Goal: Task Accomplishment & Management: Use online tool/utility

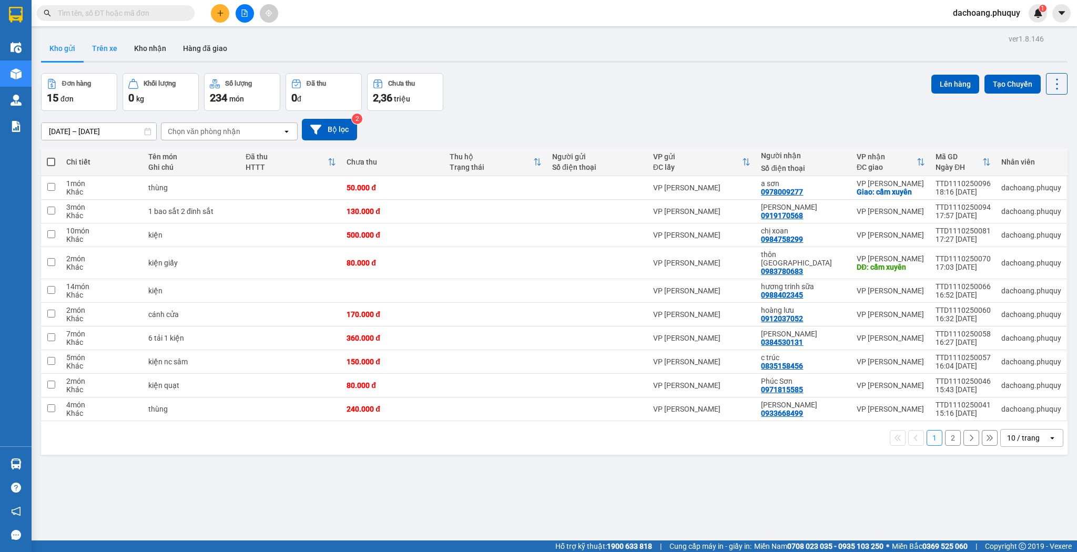
click at [104, 42] on button "Trên xe" at bounding box center [105, 48] width 42 height 25
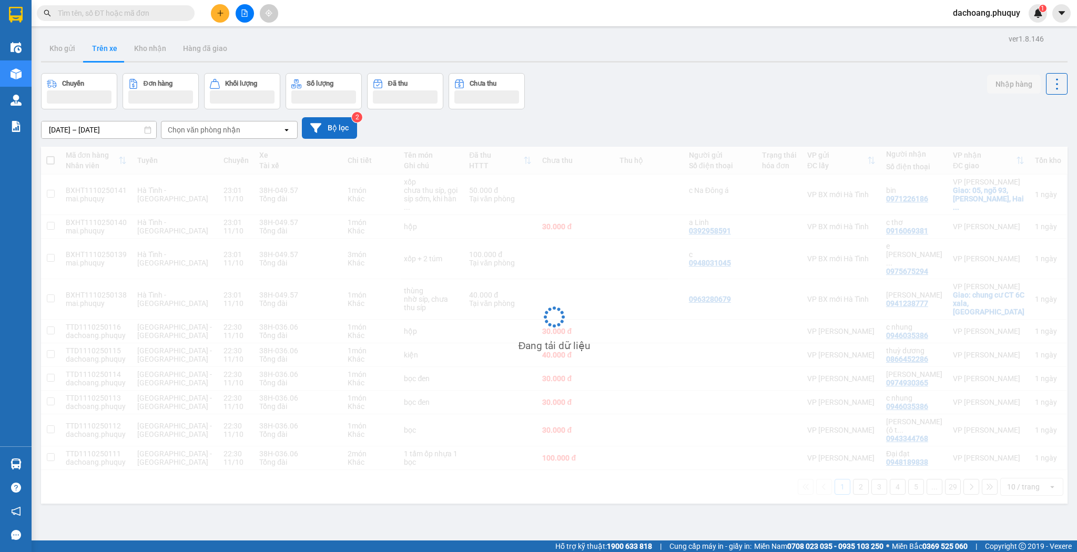
click at [335, 120] on button "Bộ lọc" at bounding box center [329, 128] width 55 height 22
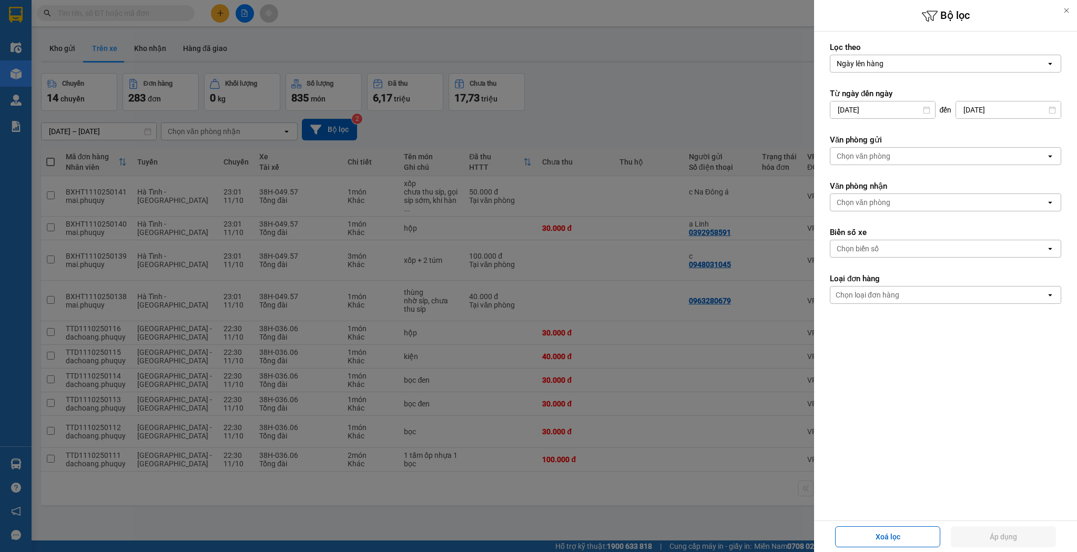
click at [884, 108] on input "[DATE]" at bounding box center [882, 109] width 105 height 17
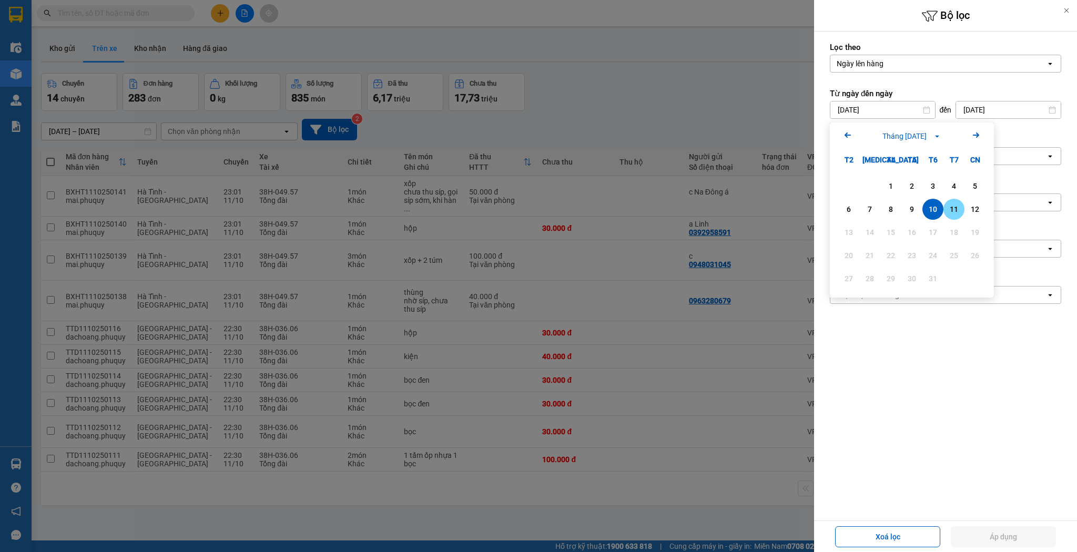
click at [945, 209] on div "11" at bounding box center [953, 209] width 21 height 21
type input "[DATE]"
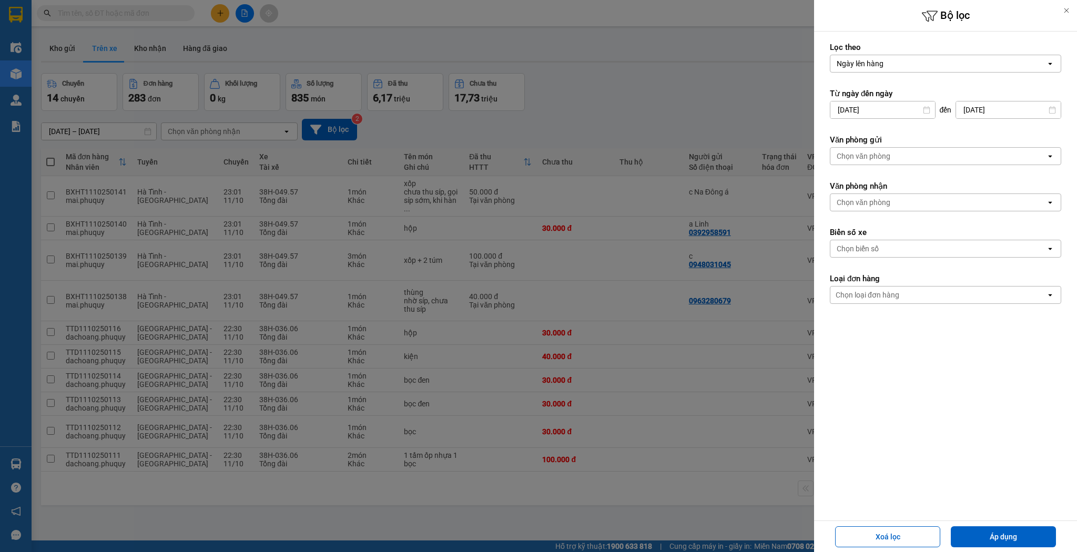
click at [981, 112] on input "[DATE]" at bounding box center [1008, 109] width 105 height 17
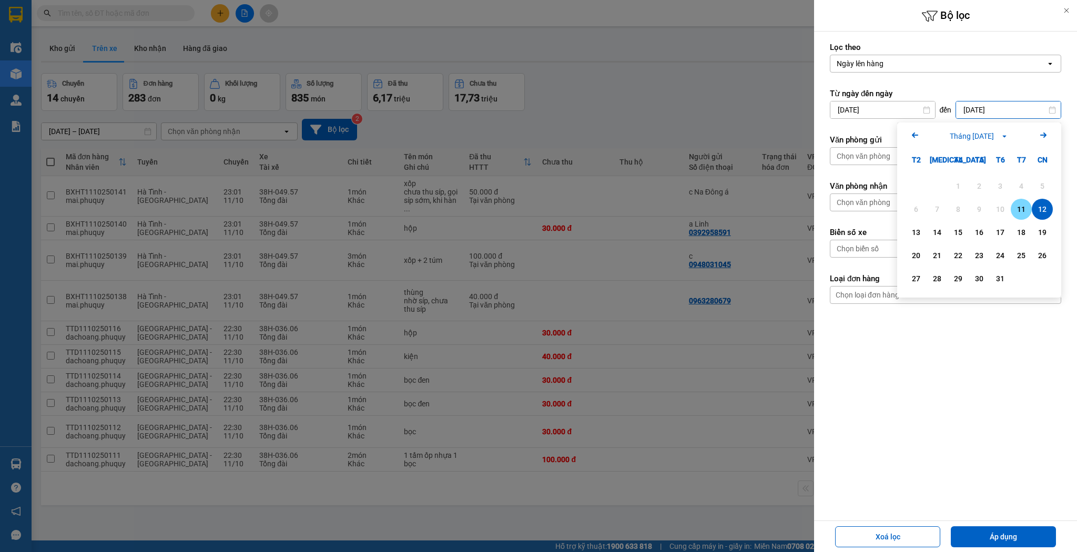
click at [1028, 216] on div "11" at bounding box center [1020, 209] width 21 height 21
type input "[DATE]"
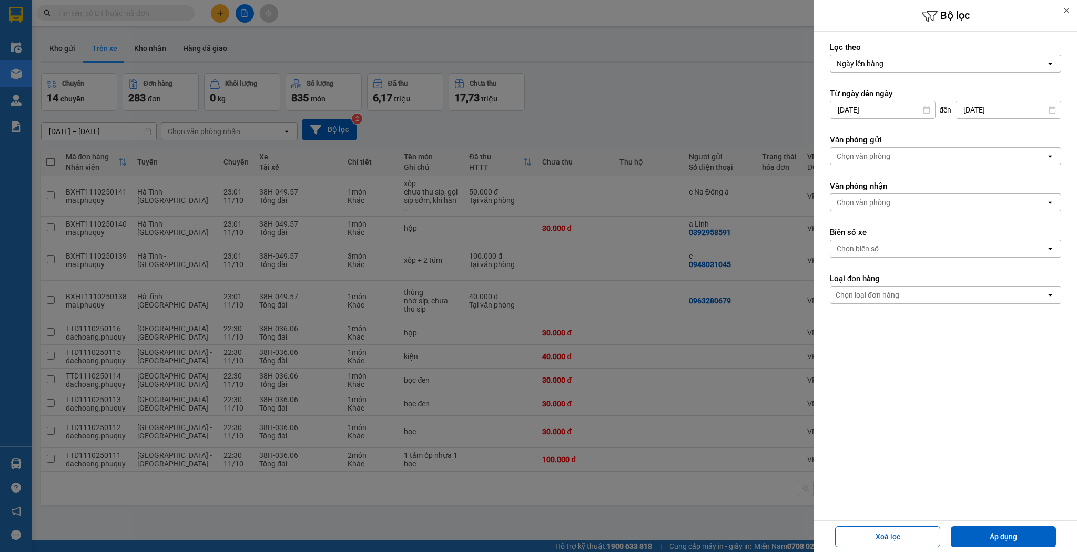
click at [880, 158] on div "Chọn văn phòng" at bounding box center [863, 156] width 54 height 11
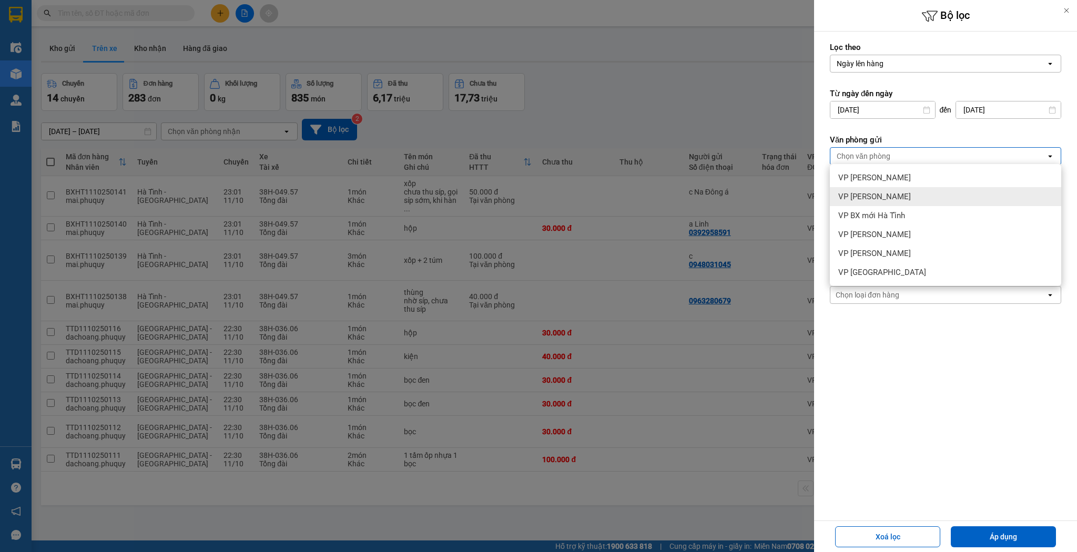
click at [881, 198] on span "VP [PERSON_NAME]" at bounding box center [874, 196] width 73 height 11
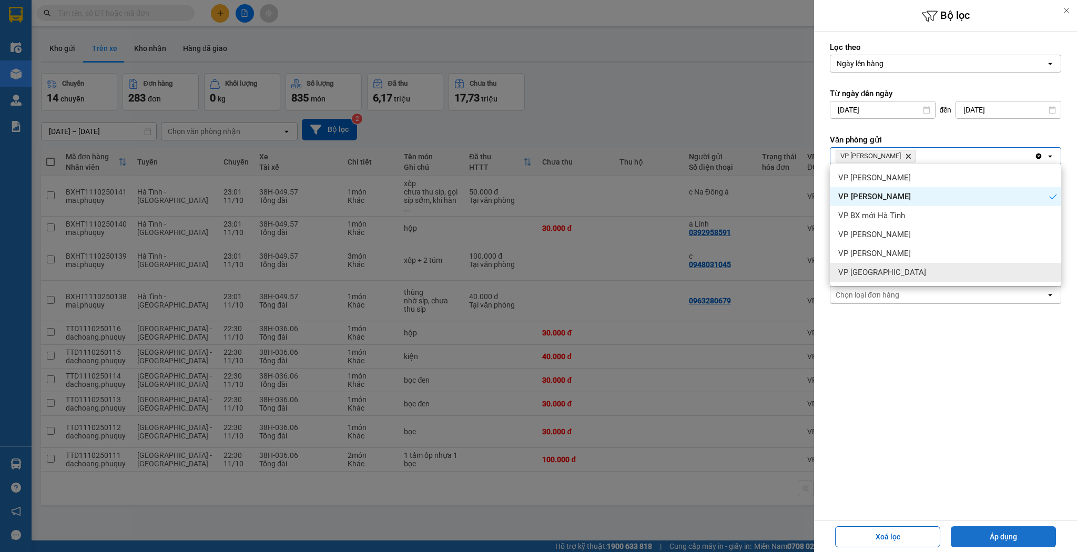
click at [1001, 536] on button "Áp dụng" at bounding box center [1002, 536] width 105 height 21
type input "[DATE] – [DATE]"
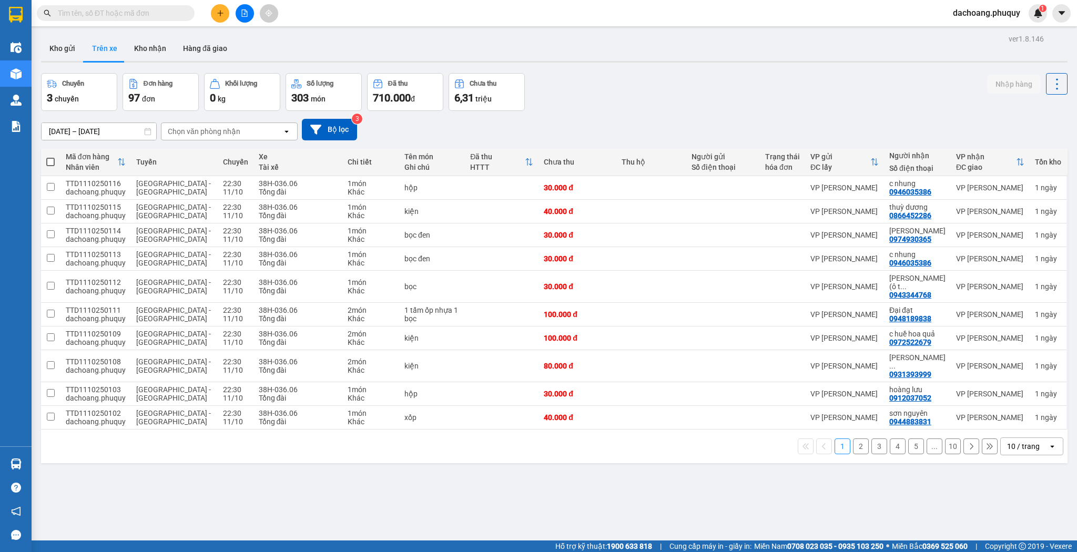
click at [1000, 438] on div "10 / trang" at bounding box center [1023, 446] width 47 height 17
click at [1024, 412] on div "100 / trang" at bounding box center [1024, 405] width 63 height 19
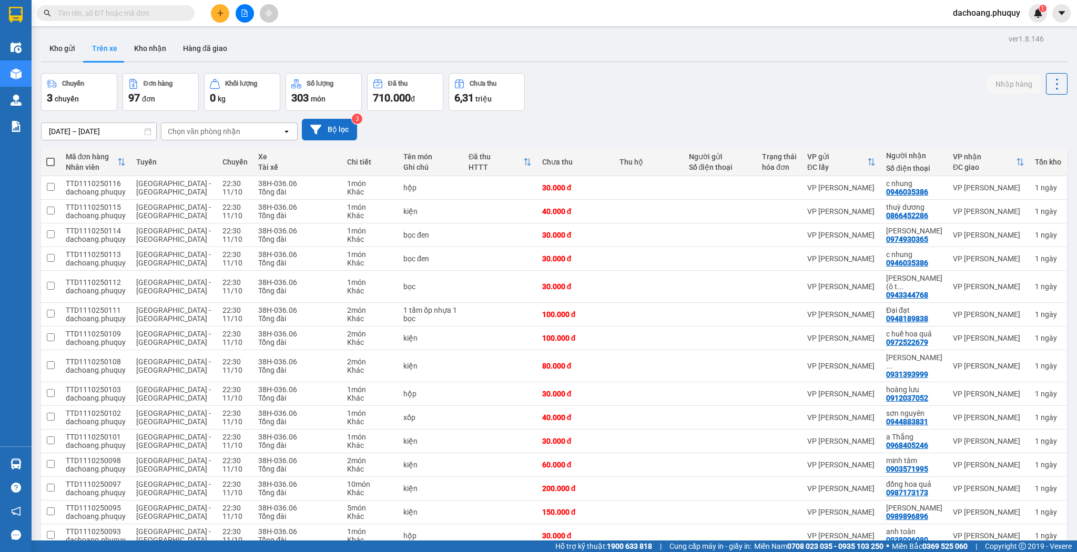
click at [322, 132] on button "Bộ lọc" at bounding box center [329, 130] width 55 height 22
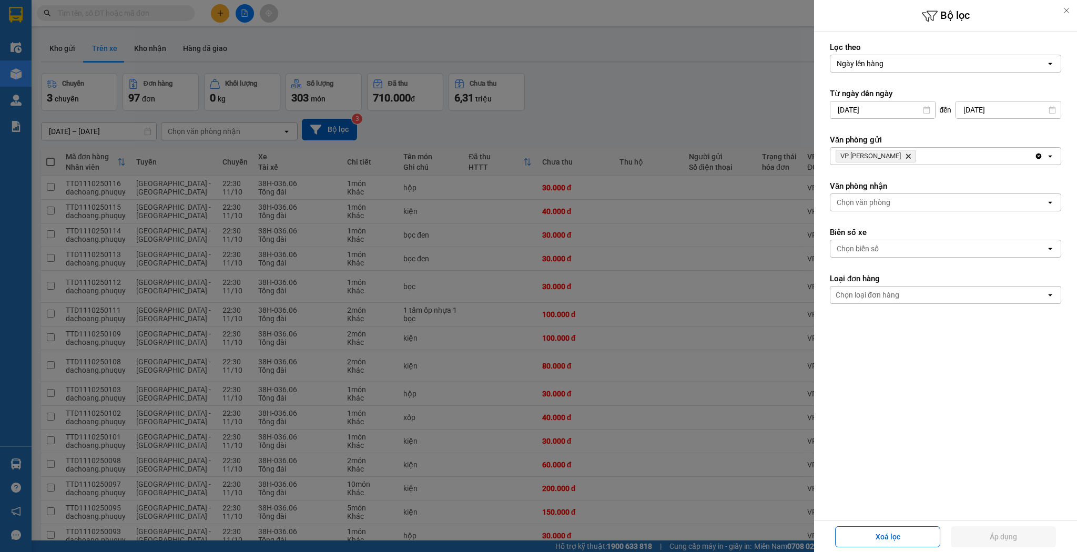
click at [525, 147] on div at bounding box center [538, 276] width 1077 height 552
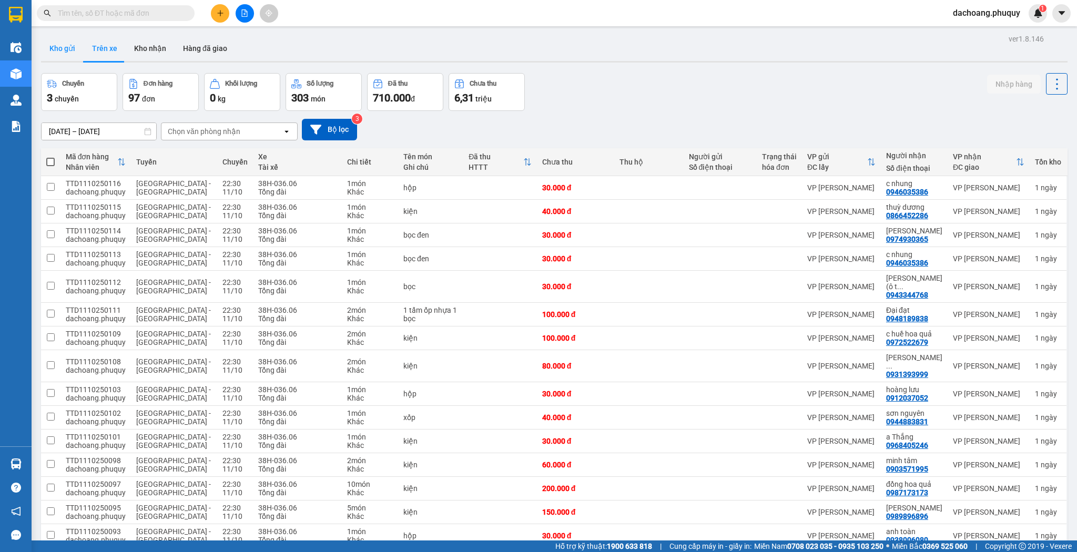
click at [65, 45] on button "Kho gửi" at bounding box center [62, 48] width 43 height 25
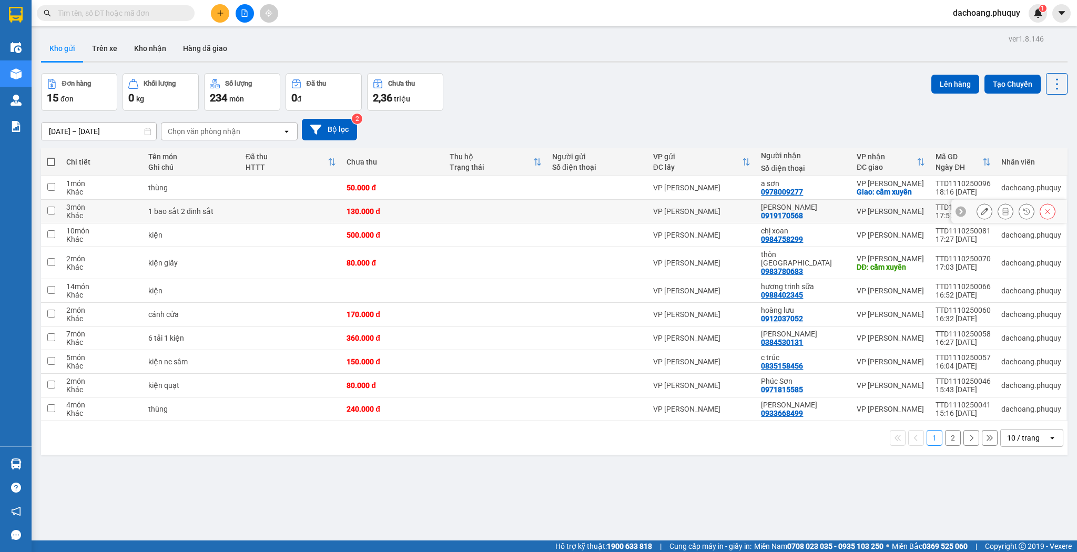
click at [433, 210] on div "130.000 đ" at bounding box center [392, 211] width 92 height 8
checkbox input "true"
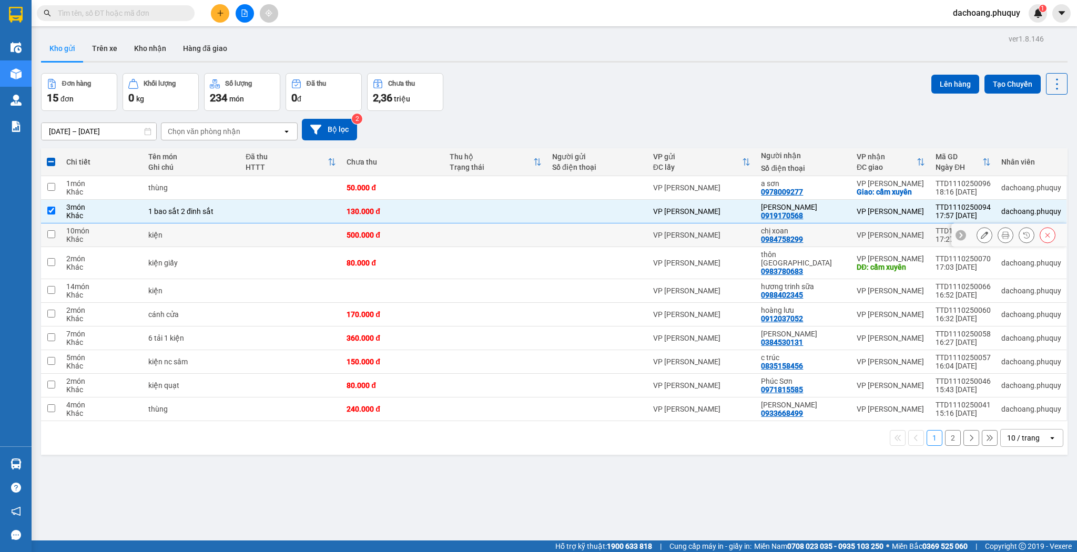
click at [437, 231] on div "500.000 đ" at bounding box center [392, 235] width 92 height 8
checkbox input "true"
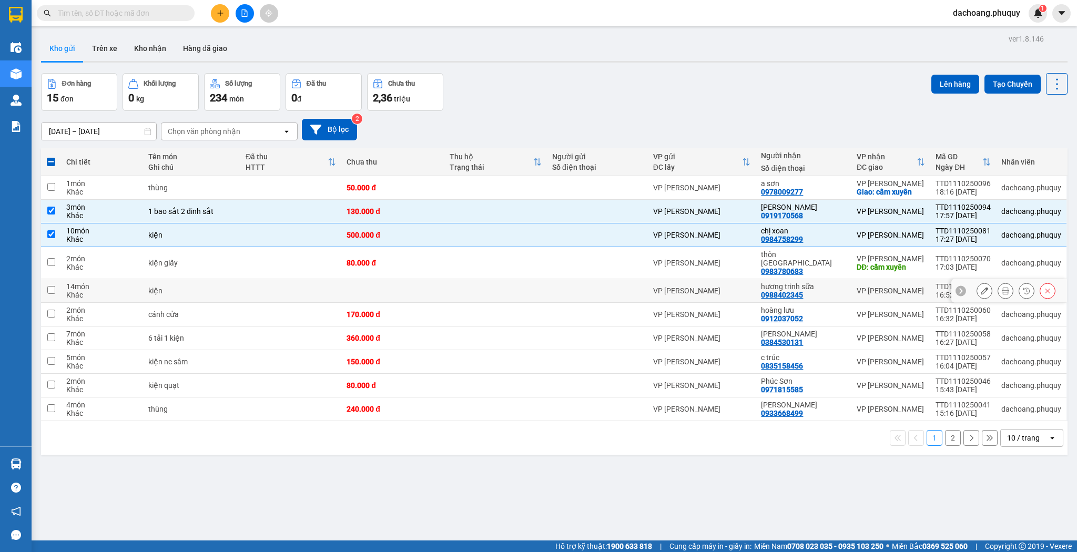
click at [462, 280] on td at bounding box center [495, 291] width 103 height 24
checkbox input "true"
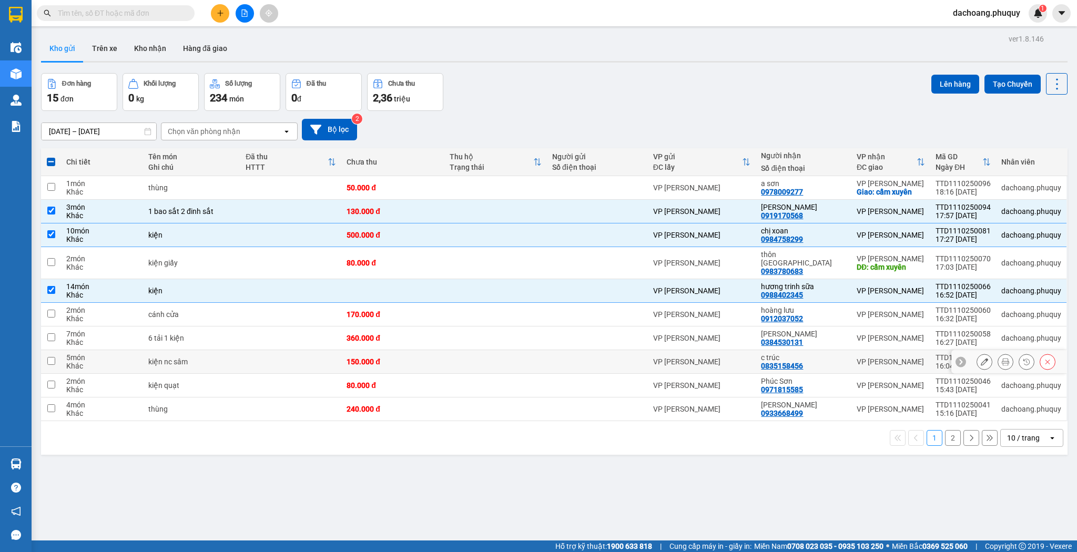
click at [480, 352] on td at bounding box center [495, 362] width 103 height 24
checkbox input "true"
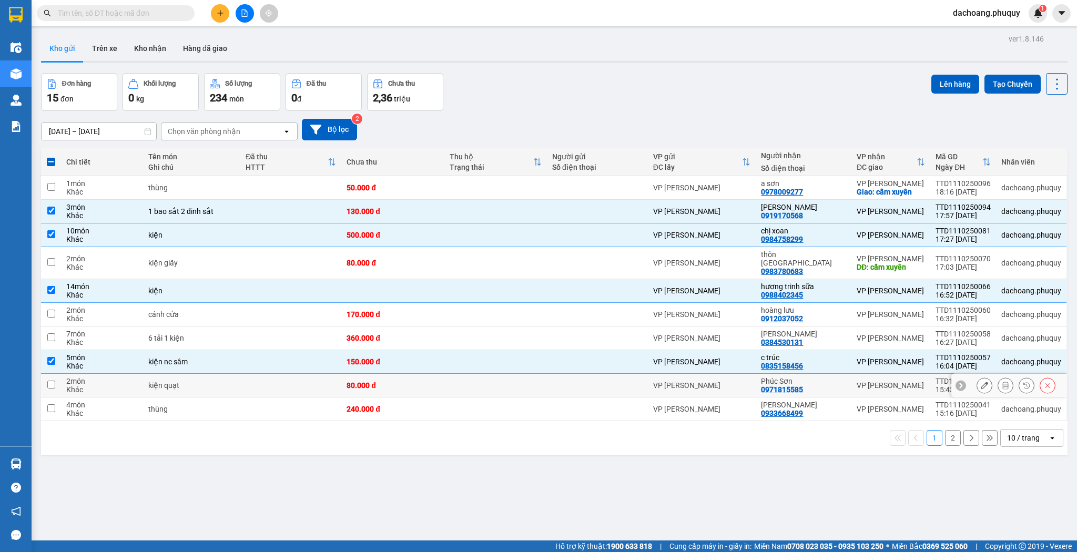
click at [493, 380] on td at bounding box center [495, 386] width 103 height 24
checkbox input "true"
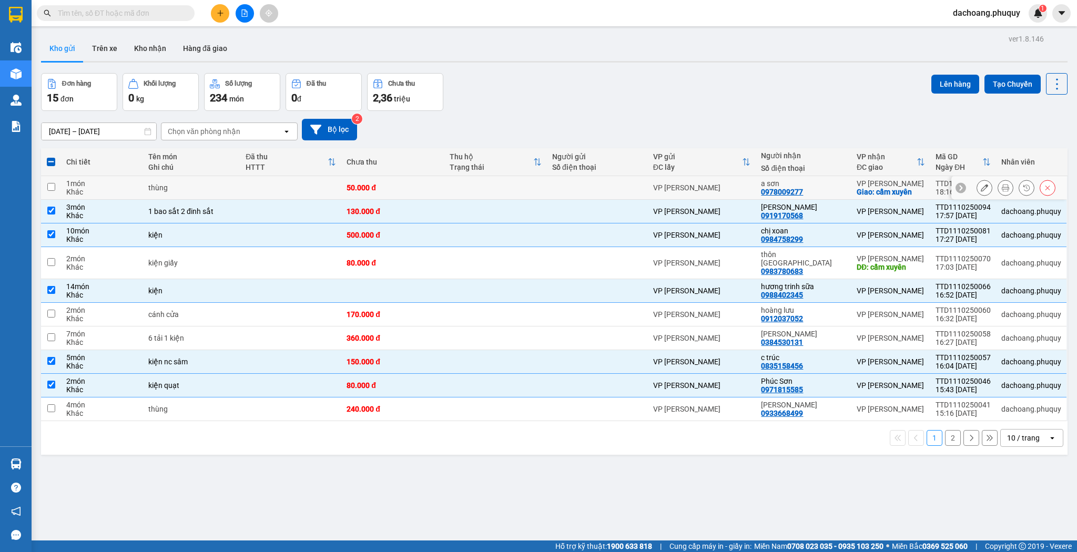
click at [334, 190] on td at bounding box center [290, 188] width 101 height 24
checkbox input "true"
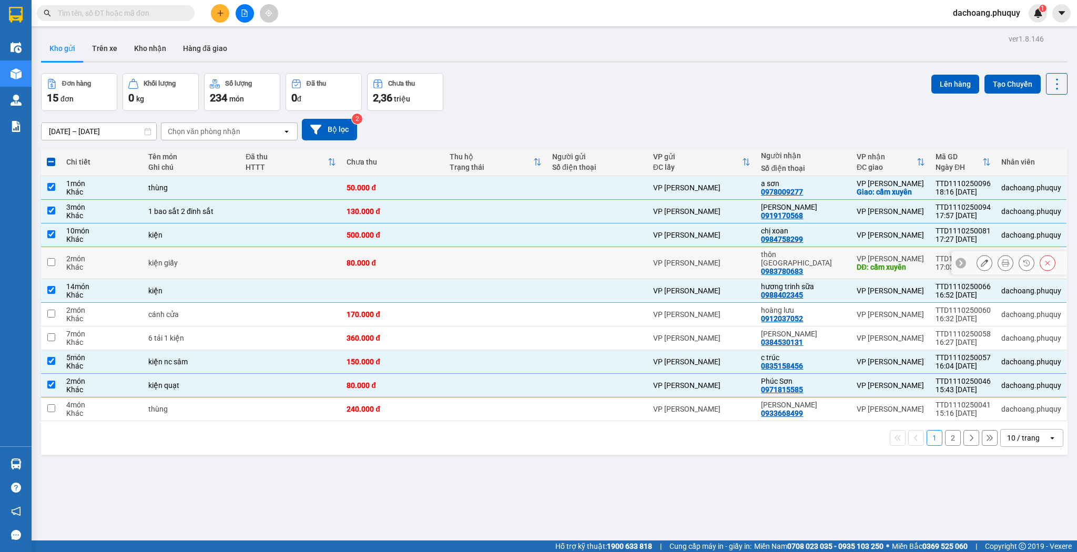
click at [355, 259] on div "80.000 đ" at bounding box center [392, 263] width 92 height 8
checkbox input "true"
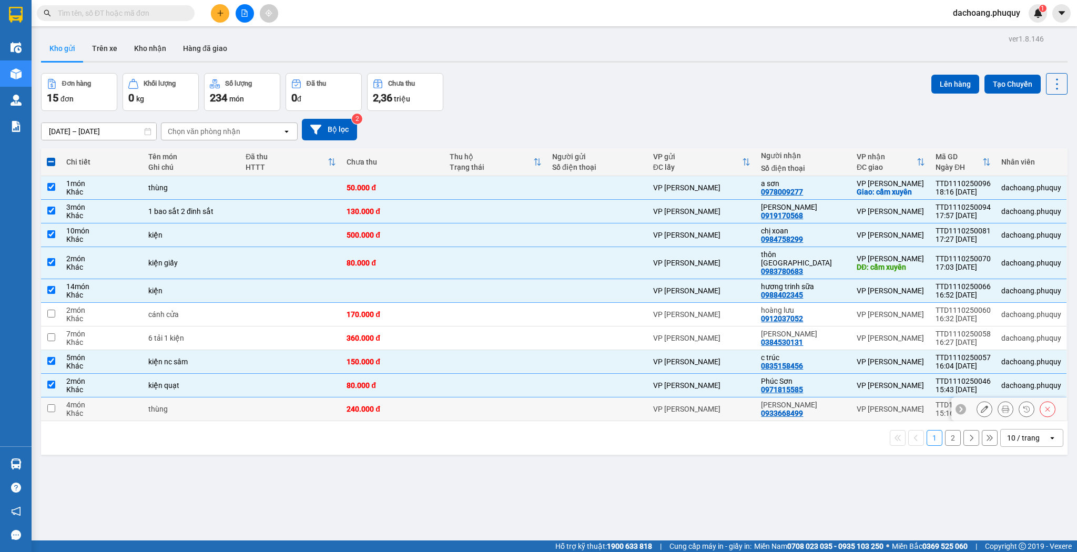
click at [457, 402] on td at bounding box center [495, 409] width 103 height 24
checkbox input "true"
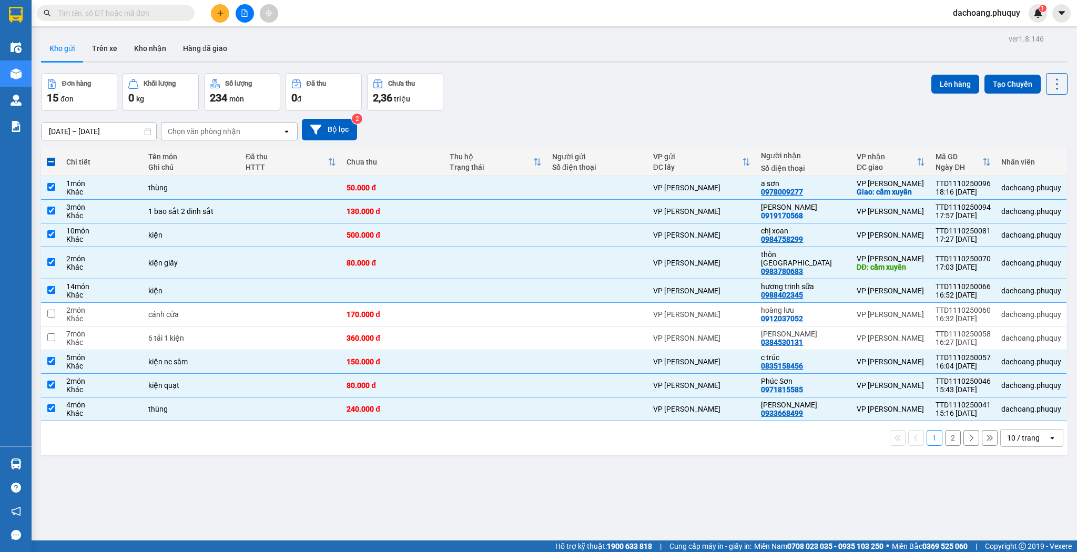
click at [1015, 433] on div "10 / trang" at bounding box center [1023, 438] width 33 height 11
click at [1019, 407] on span "100 / trang" at bounding box center [1021, 405] width 38 height 11
checkbox input "false"
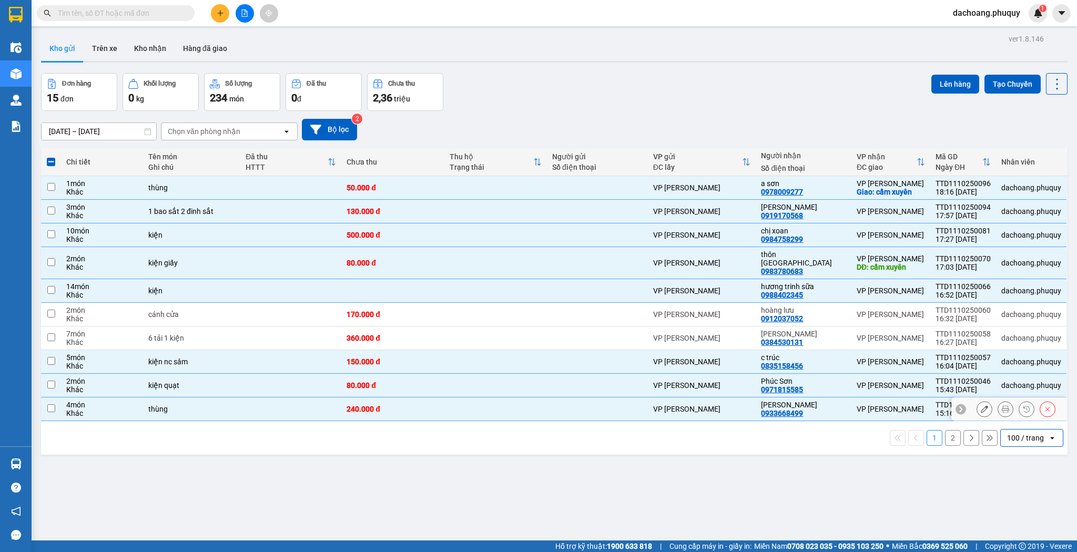
checkbox input "false"
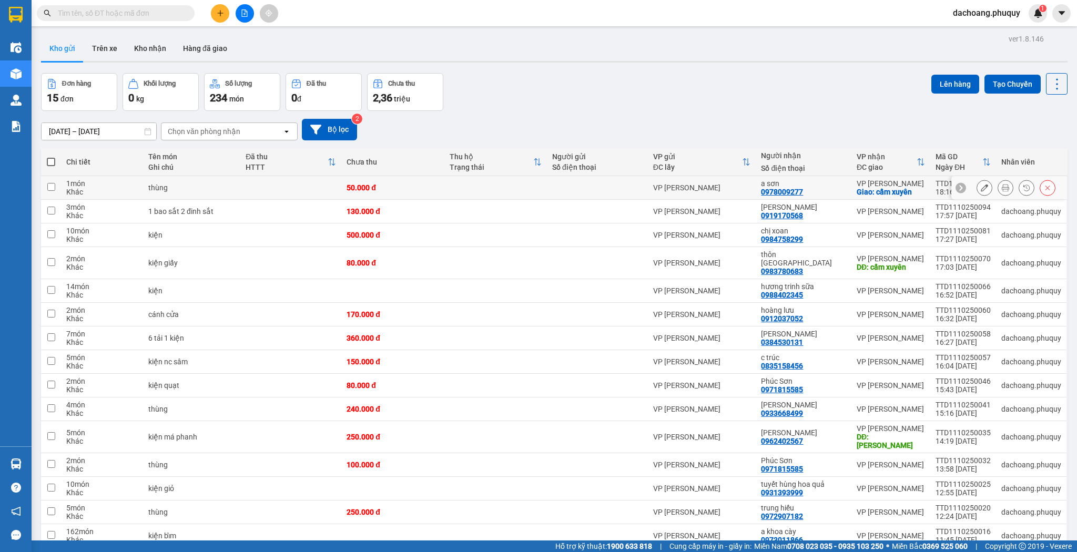
click at [353, 186] on div "50.000 đ" at bounding box center [392, 187] width 92 height 8
checkbox input "true"
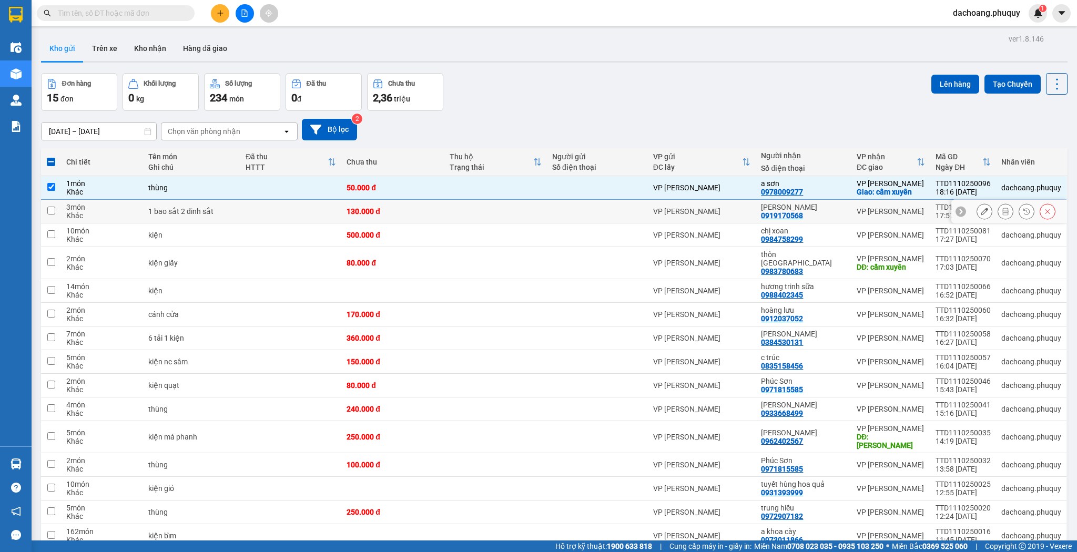
click at [341, 217] on td at bounding box center [290, 212] width 101 height 24
checkbox input "true"
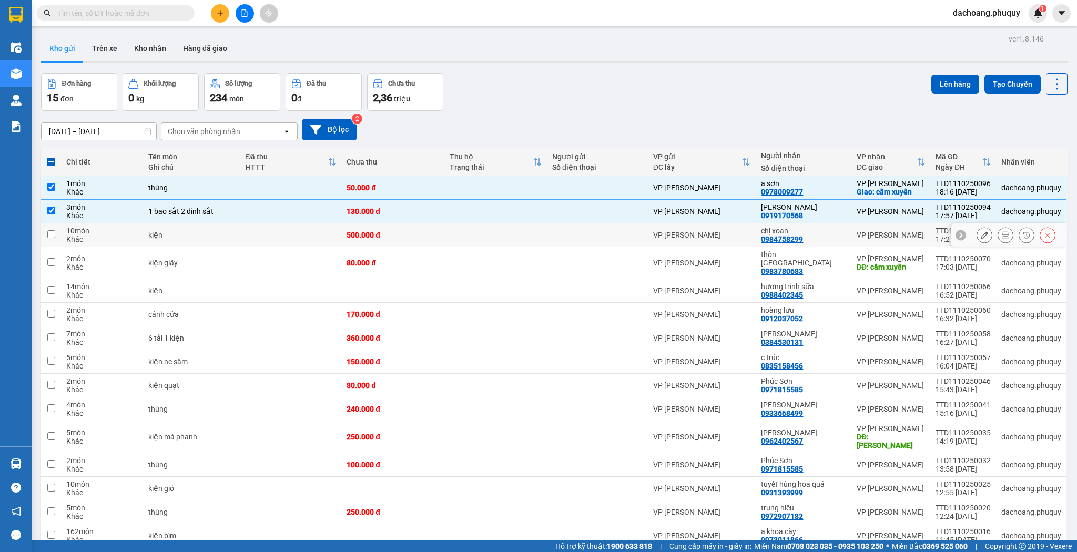
click at [416, 236] on div "500.000 đ" at bounding box center [392, 235] width 92 height 8
checkbox input "true"
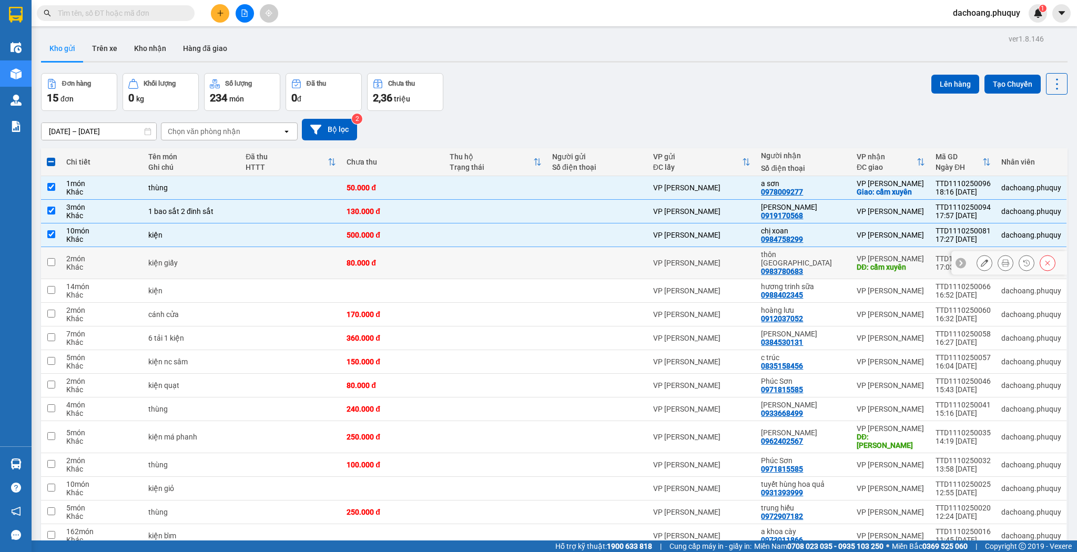
click at [497, 261] on td at bounding box center [495, 263] width 103 height 32
checkbox input "true"
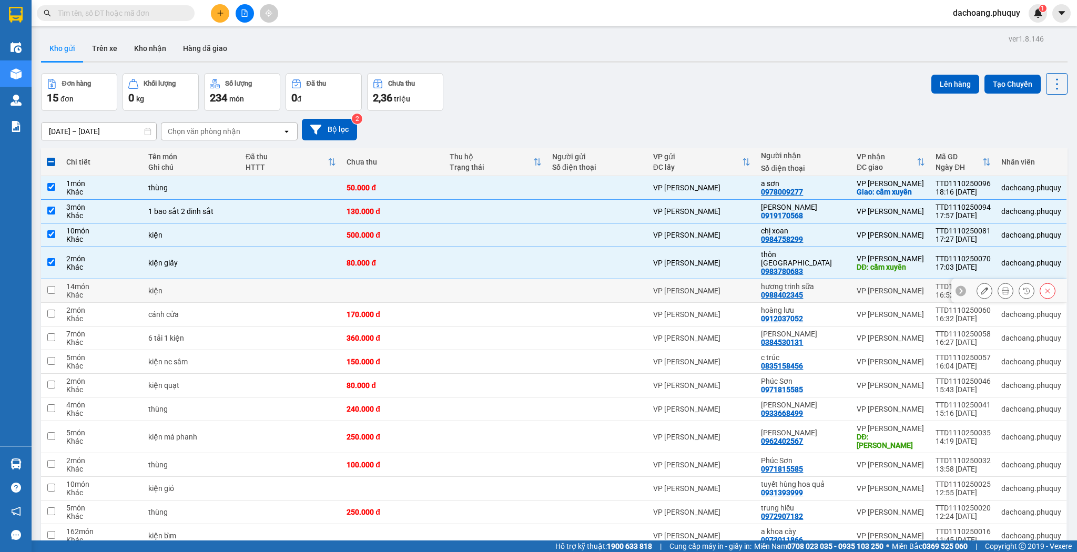
click at [494, 279] on td at bounding box center [495, 291] width 103 height 24
checkbox input "true"
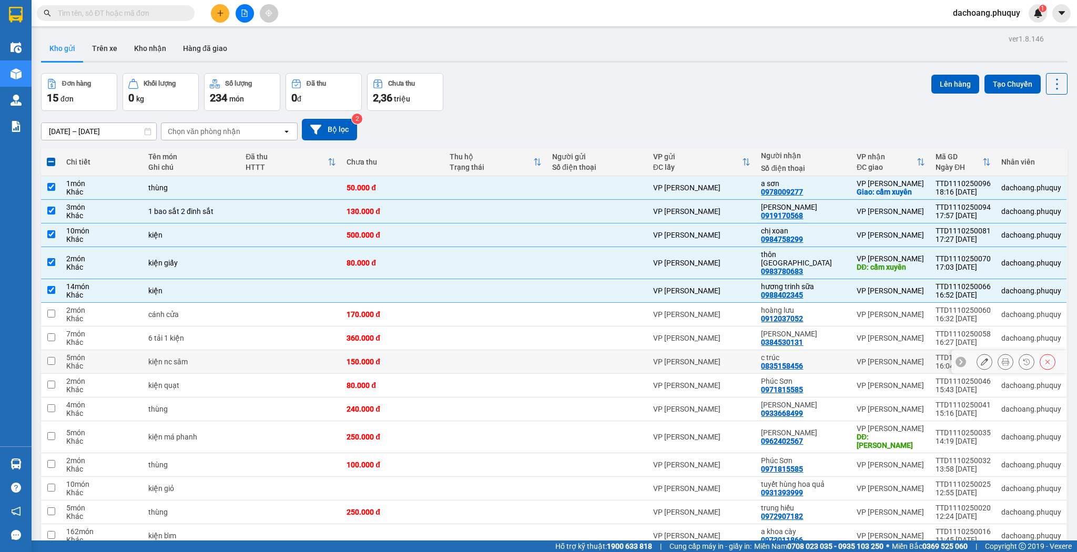
click at [500, 351] on td at bounding box center [495, 362] width 103 height 24
checkbox input "true"
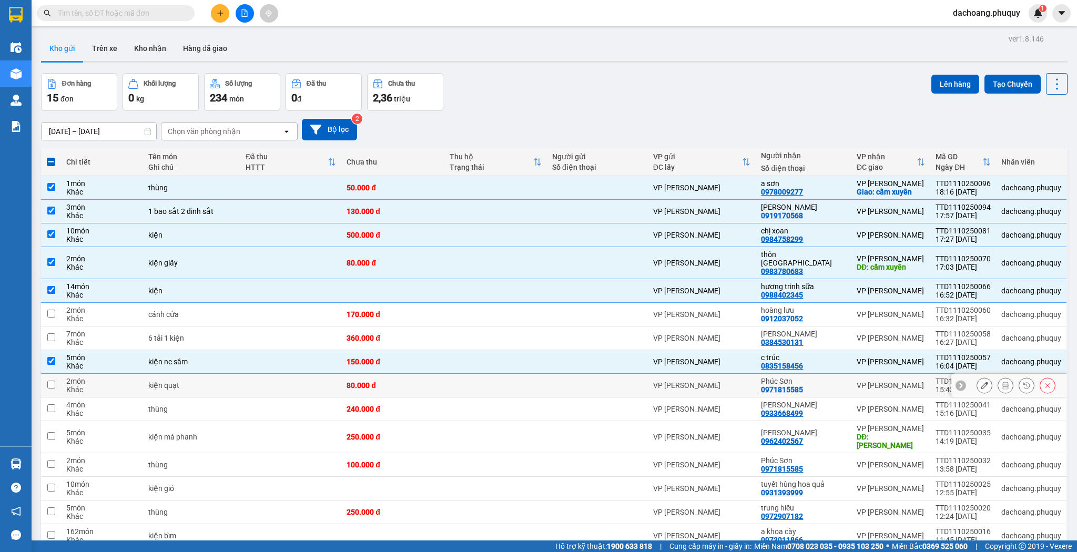
click at [499, 374] on td at bounding box center [495, 386] width 103 height 24
checkbox input "true"
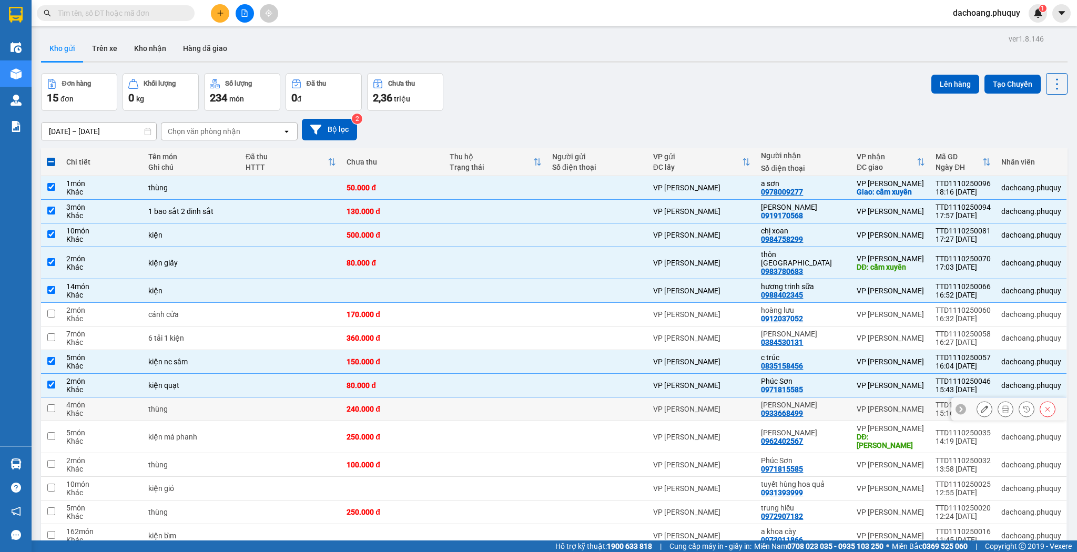
click at [494, 403] on td at bounding box center [495, 409] width 103 height 24
checkbox input "true"
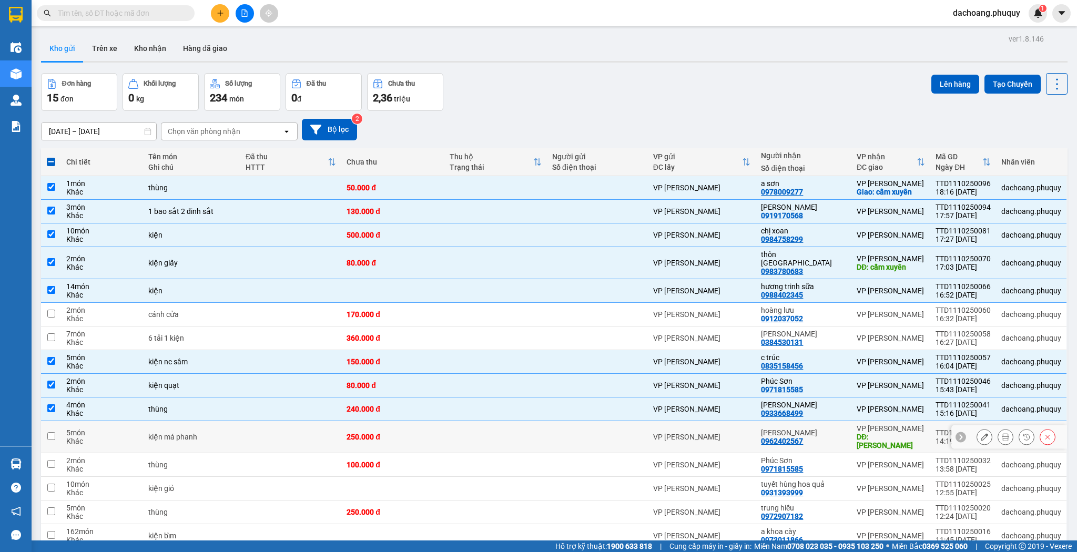
click at [489, 431] on td at bounding box center [495, 437] width 103 height 32
checkbox input "true"
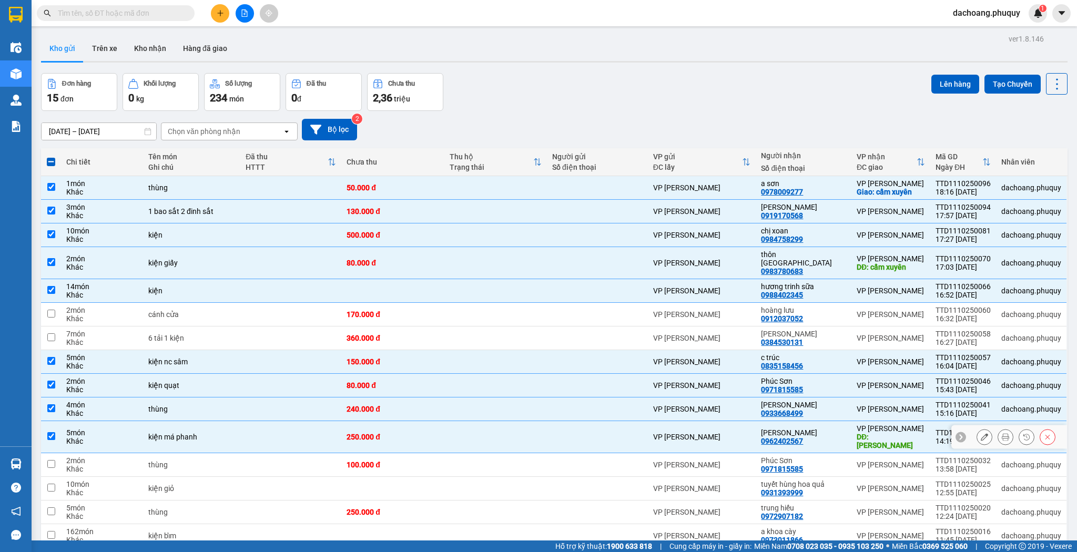
scroll to position [42, 0]
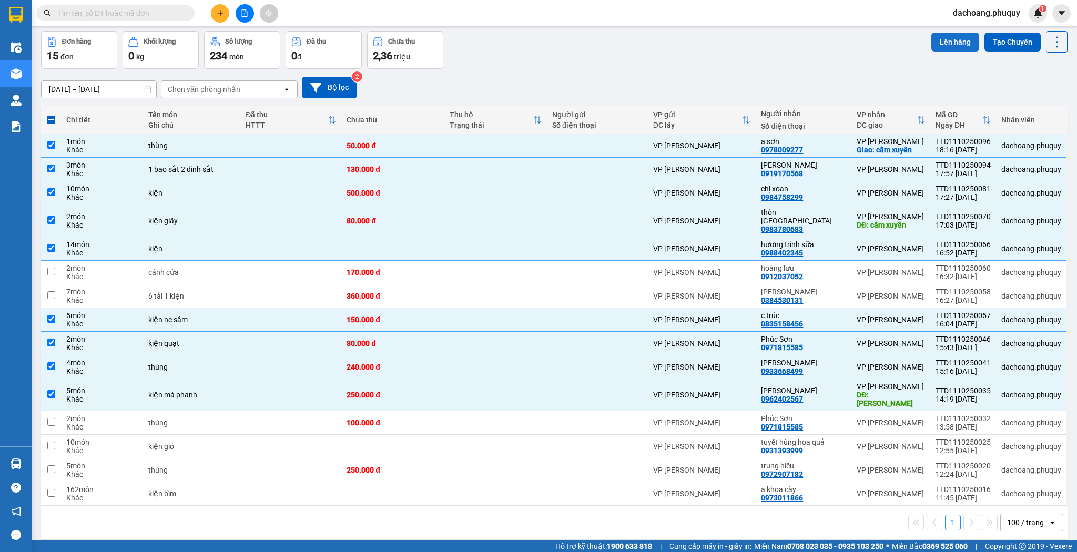
click at [949, 41] on button "Lên hàng" at bounding box center [955, 42] width 48 height 19
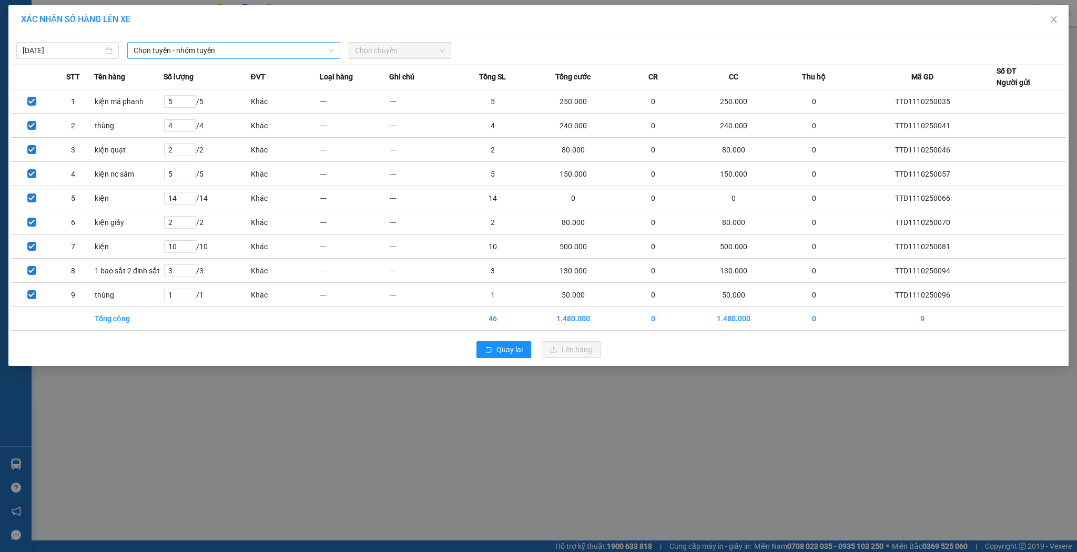
click at [279, 47] on span "Chọn tuyến - nhóm tuyến" at bounding box center [234, 51] width 200 height 16
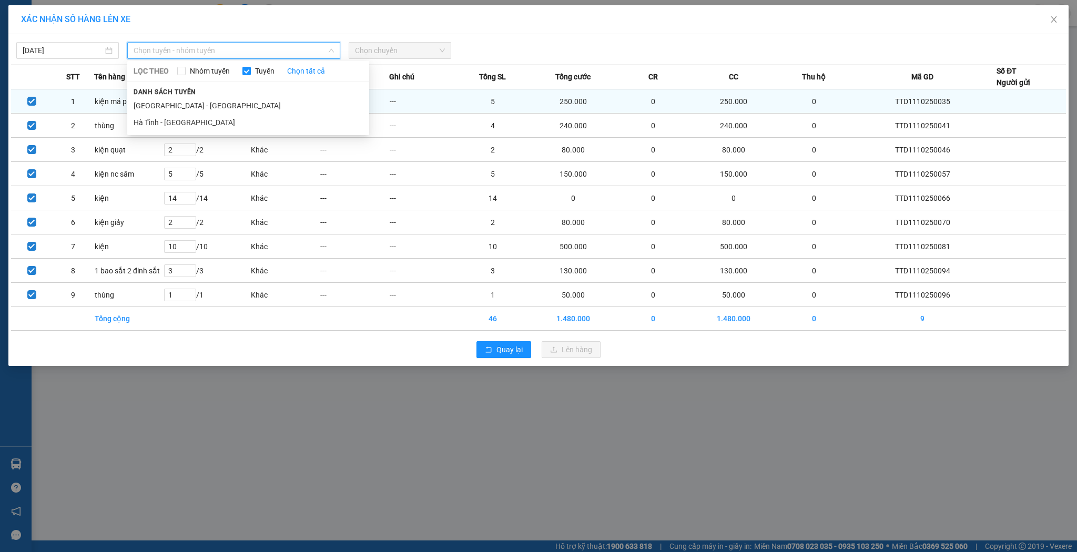
click at [175, 104] on li "[GEOGRAPHIC_DATA] - [GEOGRAPHIC_DATA]" at bounding box center [248, 105] width 242 height 17
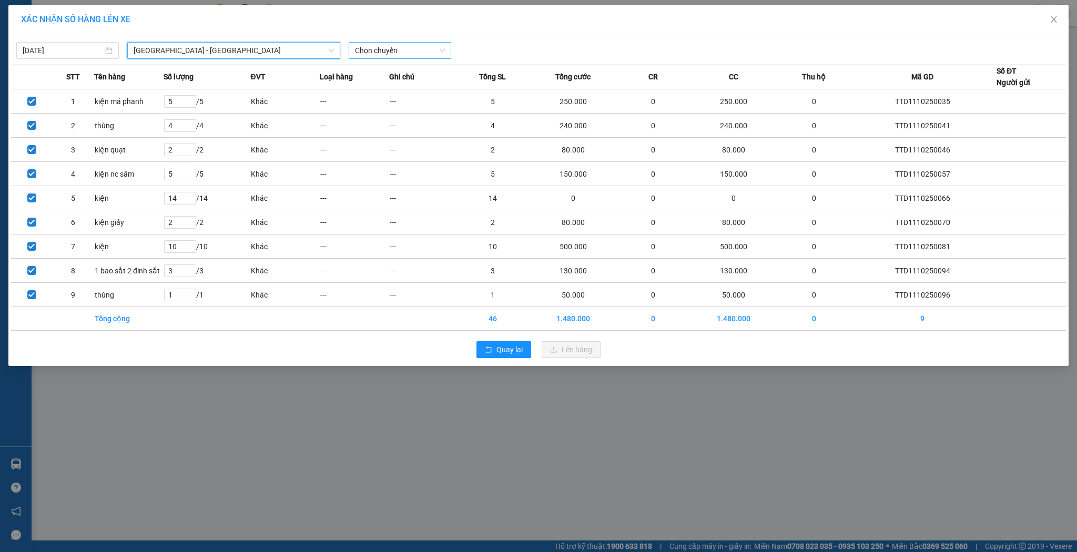
click at [382, 53] on span "Chọn chuyến" at bounding box center [400, 51] width 90 height 16
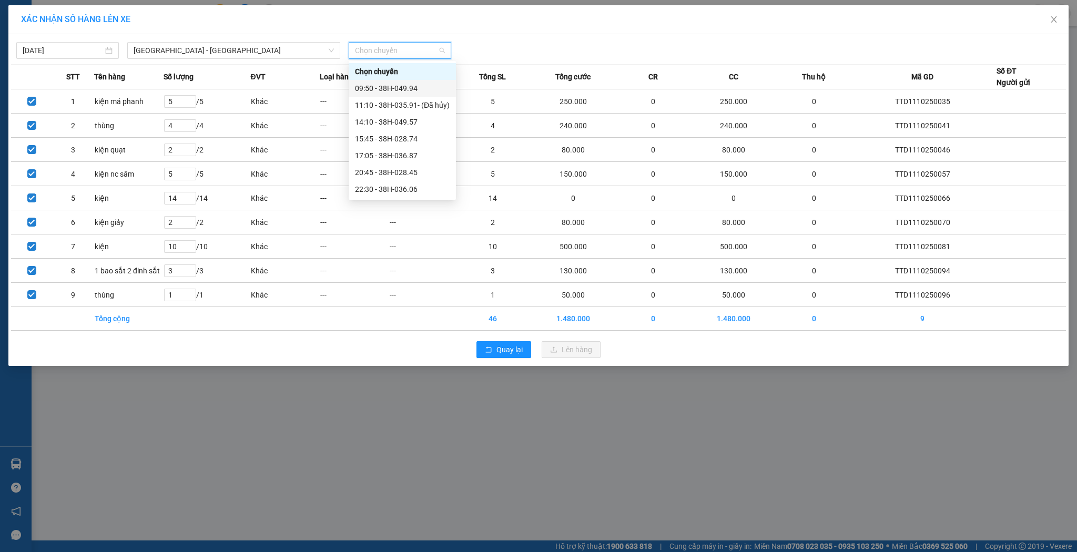
click at [378, 88] on div "09:50 - 38H-049.94" at bounding box center [402, 89] width 95 height 12
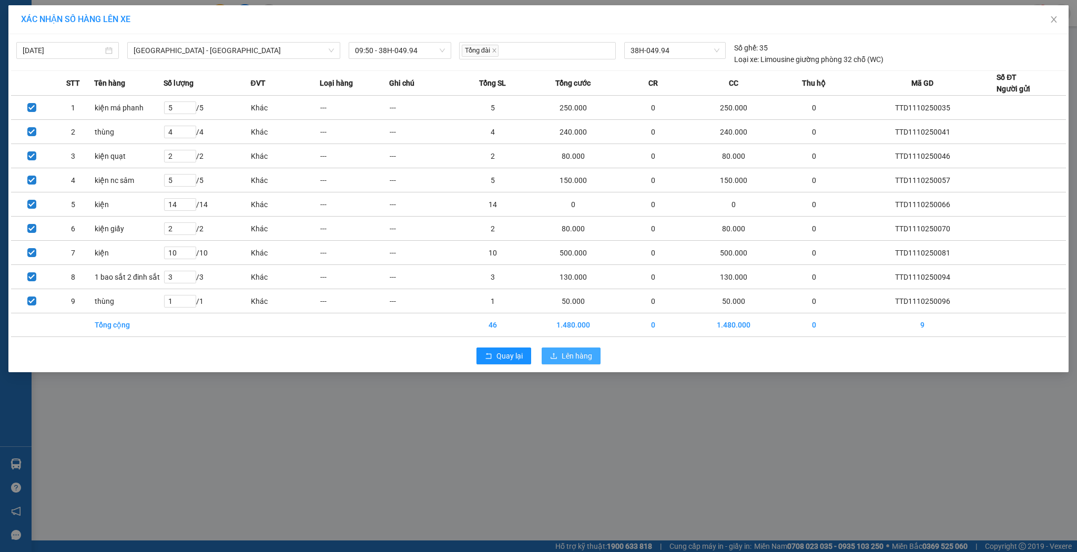
click at [559, 350] on button "Lên hàng" at bounding box center [570, 355] width 59 height 17
